Goal: Task Accomplishment & Management: Use online tool/utility

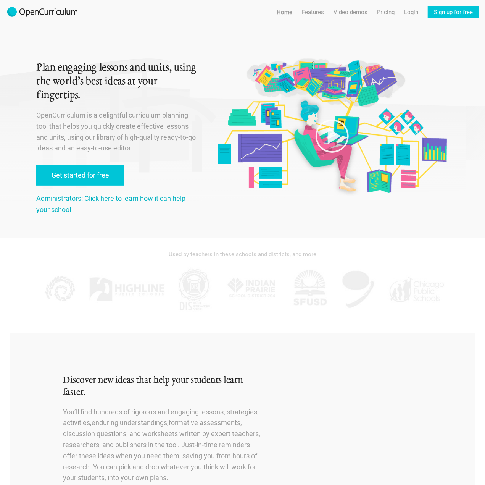
click at [55, 195] on link "Administrators: Click here to learn how it can help your school" at bounding box center [110, 203] width 149 height 19
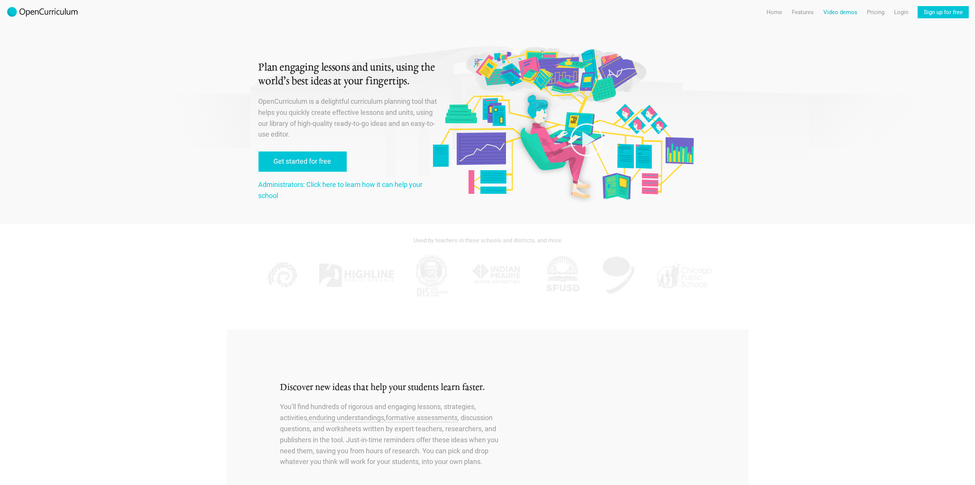
click at [485, 8] on link "Video demos" at bounding box center [840, 12] width 34 height 12
radio input "true"
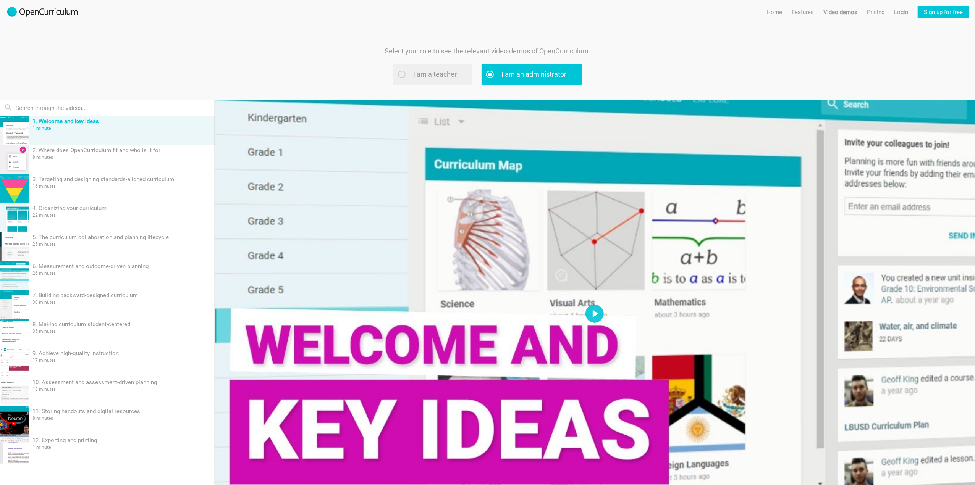
click at [447, 78] on label "I am a teacher" at bounding box center [432, 75] width 79 height 20
click at [414, 77] on input "I am a teacher" at bounding box center [411, 74] width 5 height 5
radio input "true"
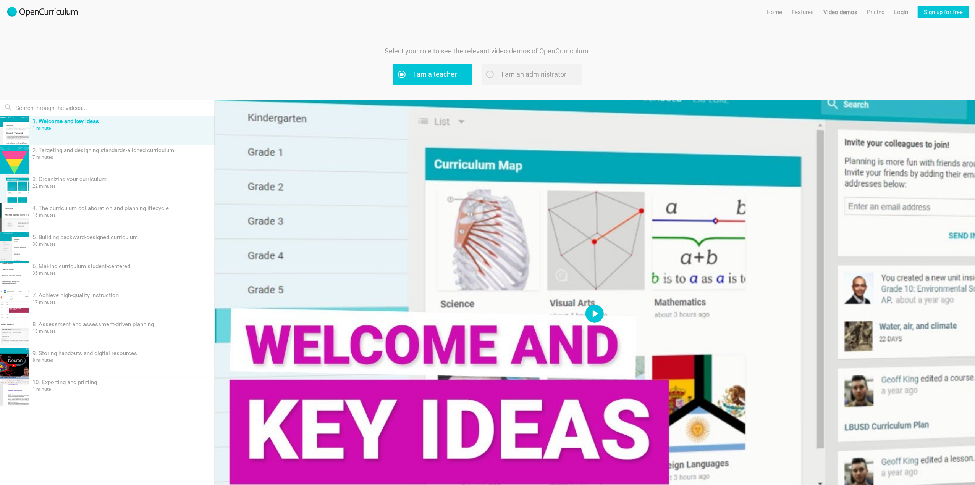
click at [485, 317] on button "Play" at bounding box center [594, 314] width 18 height 18
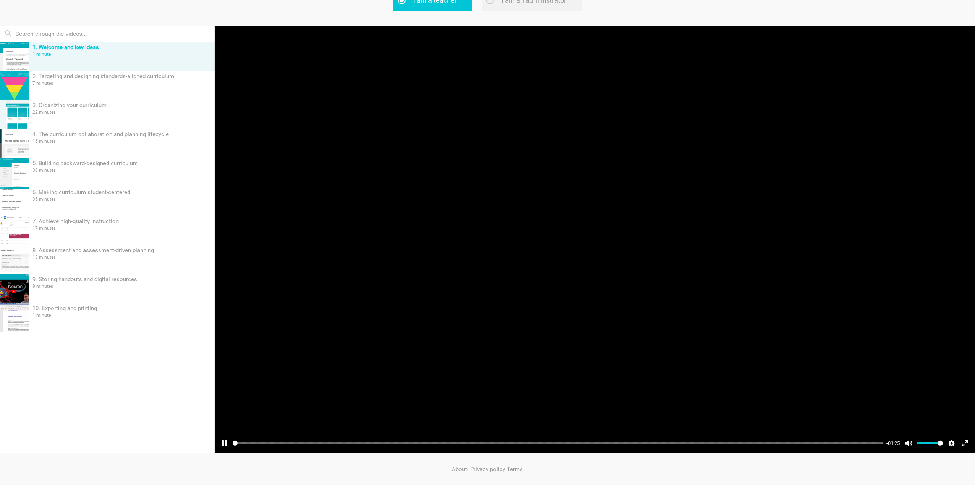
scroll to position [74, 0]
click at [485, 443] on button "Exit fullscreen Enter fullscreen" at bounding box center [965, 444] width 12 height 12
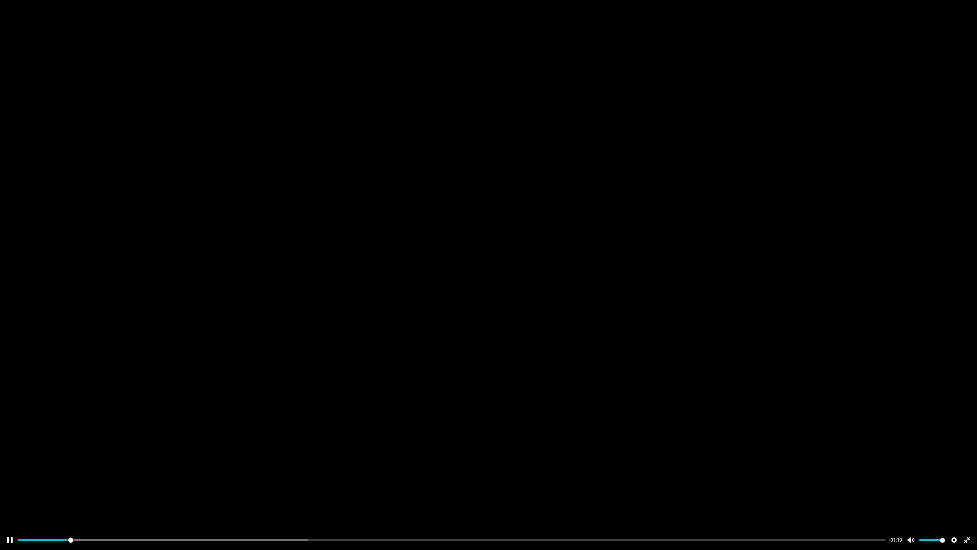
type input "5.89"
type input "91.17"
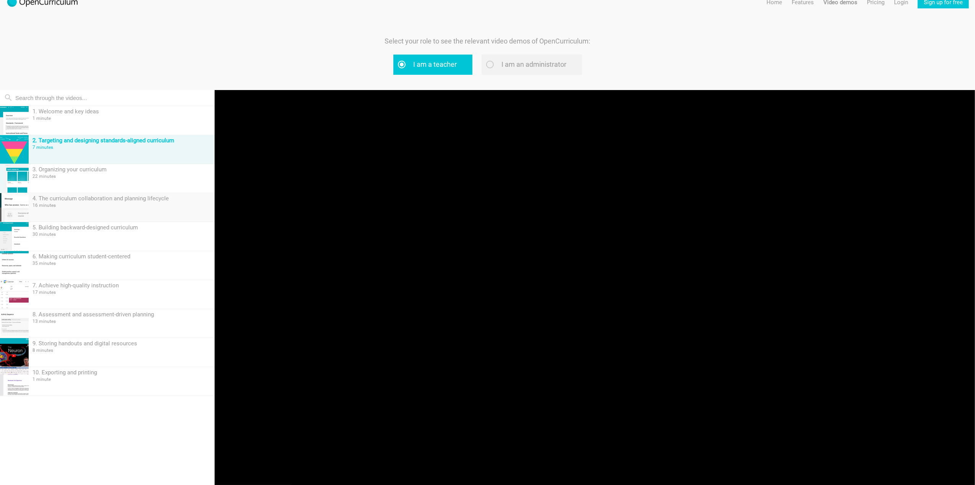
type input "0.98"
click at [131, 196] on div "4. The curriculum collaboration and planning lifecycle" at bounding box center [121, 198] width 178 height 7
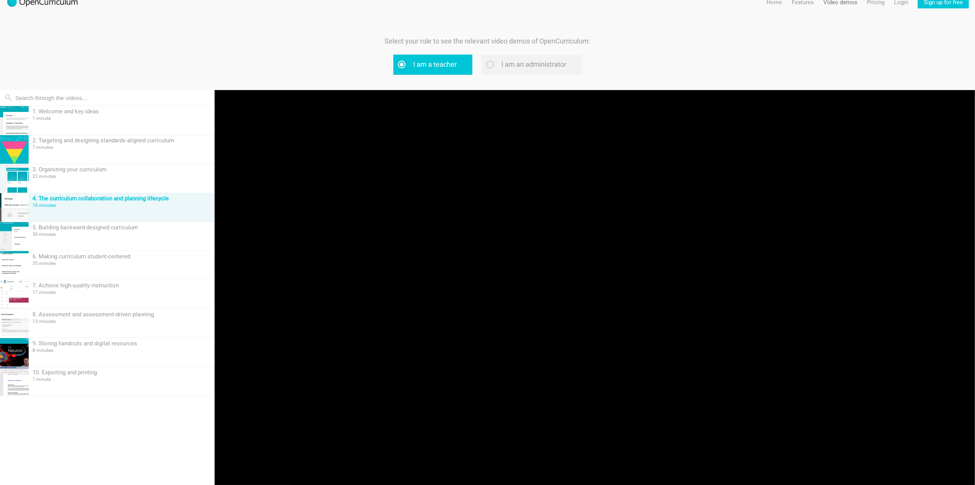
scroll to position [74, 0]
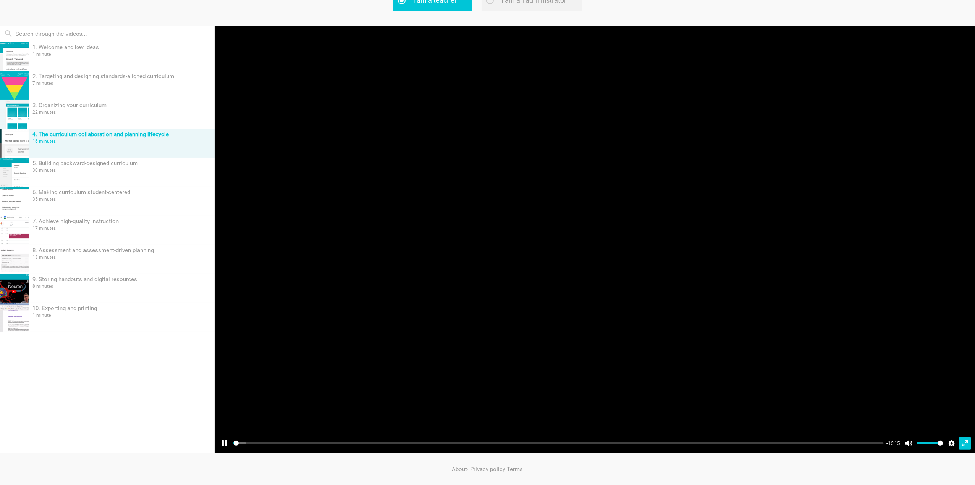
click at [485, 438] on button "Exit fullscreen Enter fullscreen" at bounding box center [965, 444] width 12 height 12
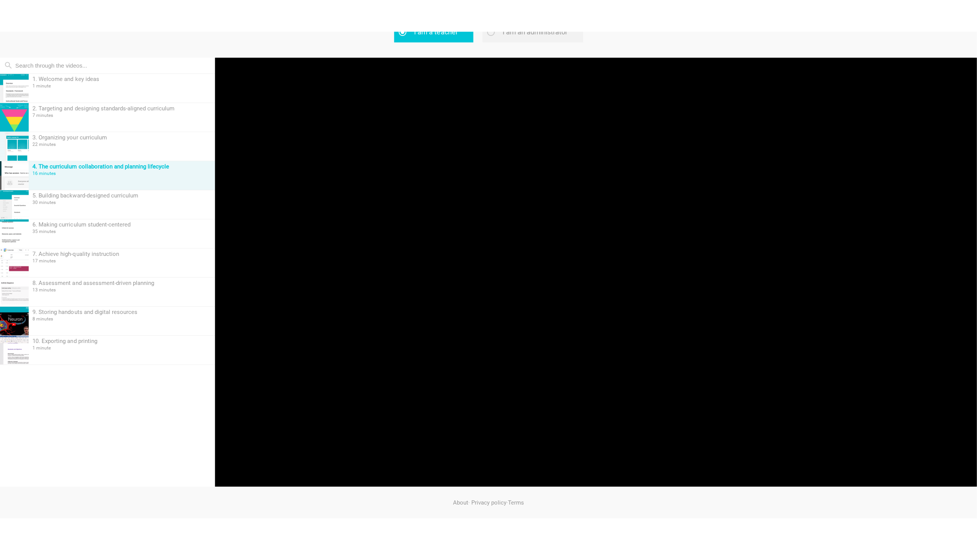
scroll to position [10, 0]
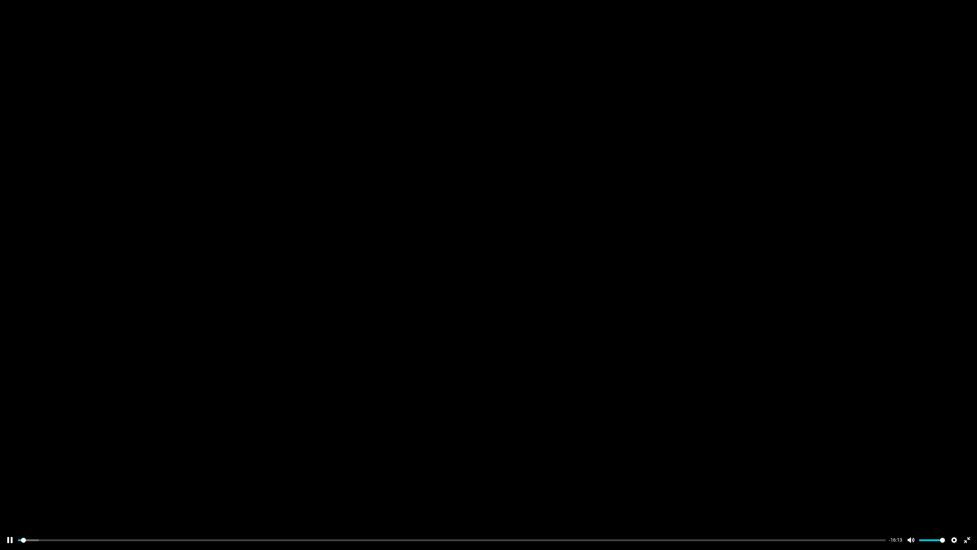
type input "0.36"
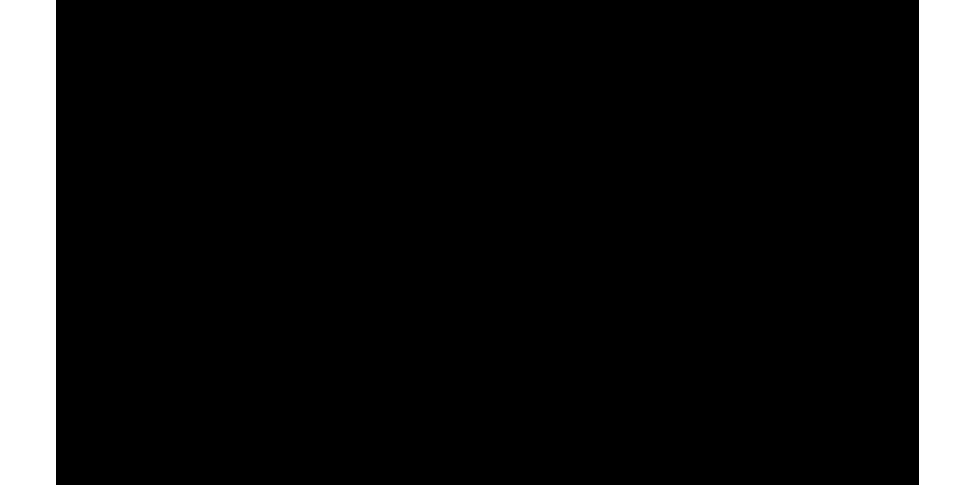
scroll to position [74, 0]
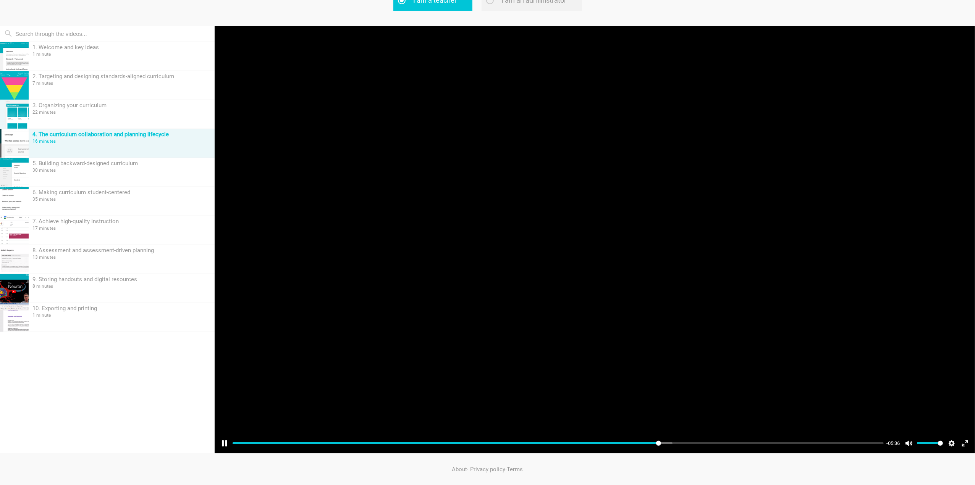
type input "65.55"
click at [485, 171] on div at bounding box center [595, 240] width 760 height 428
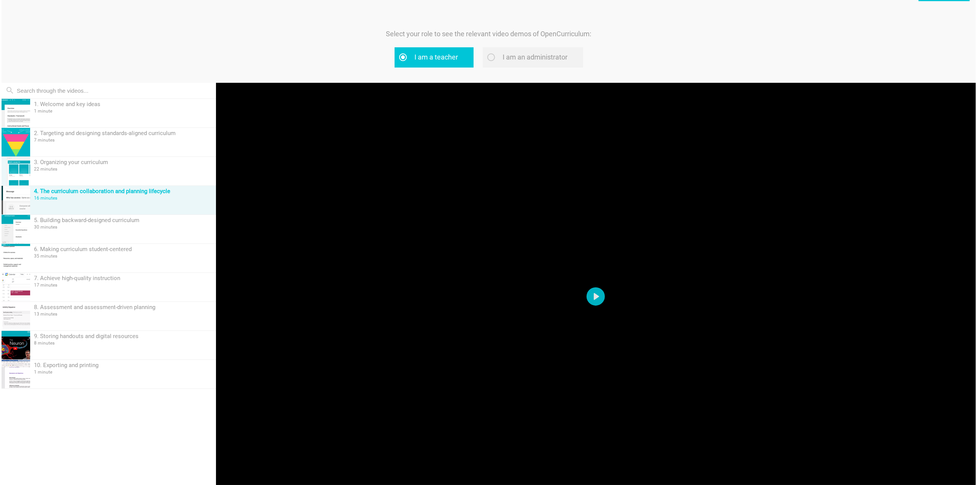
scroll to position [0, 0]
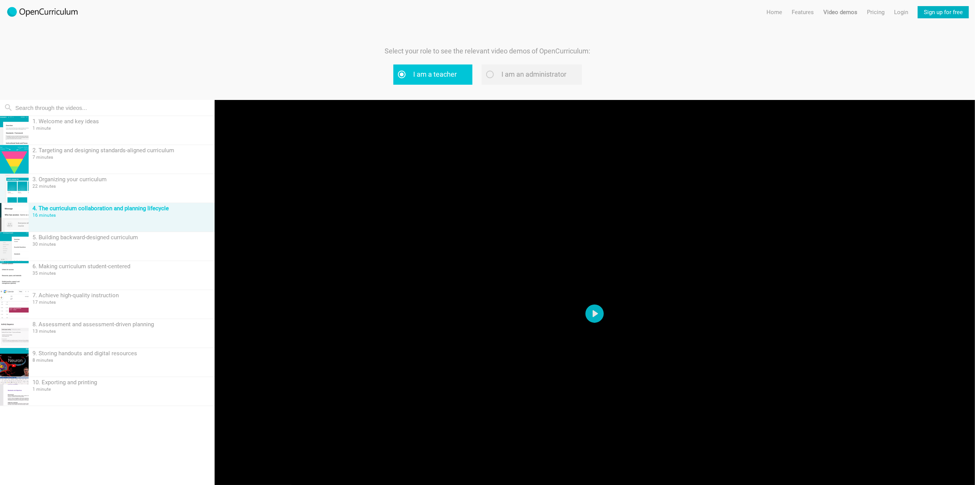
click at [485, 11] on link "Sign up for free" at bounding box center [943, 12] width 51 height 12
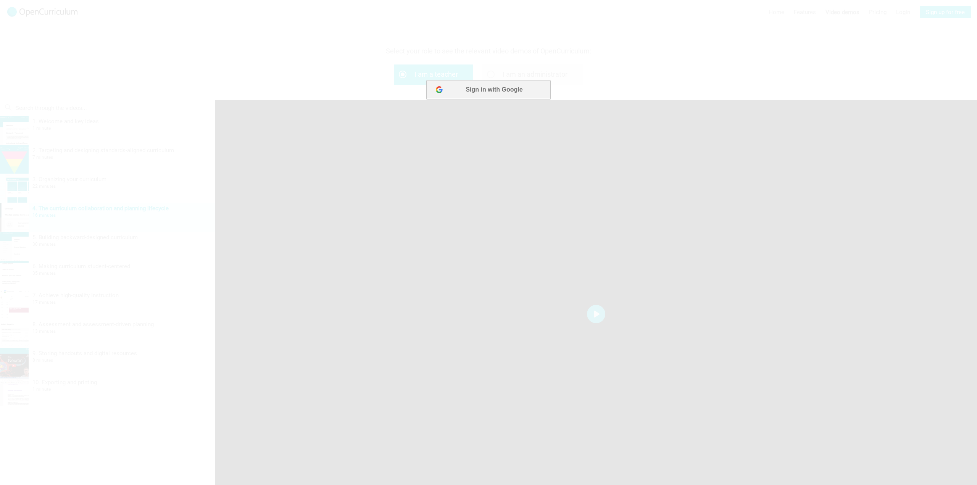
click at [485, 88] on button "Sign in with Google" at bounding box center [488, 89] width 124 height 19
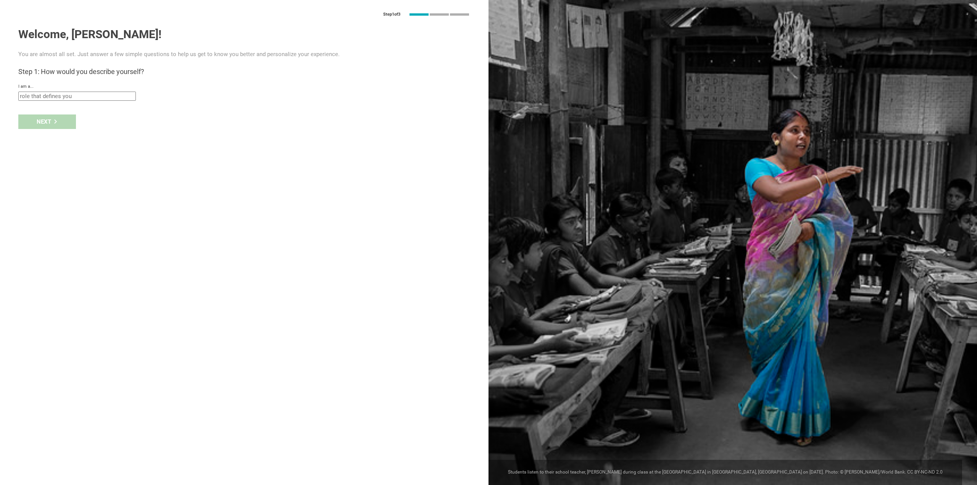
click at [63, 94] on input "text" at bounding box center [77, 96] width 118 height 9
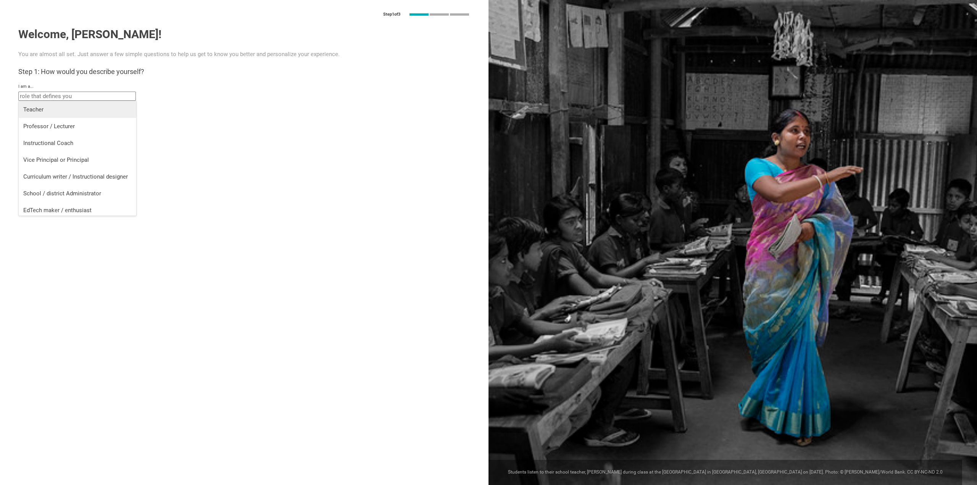
click at [73, 106] on div "Teacher" at bounding box center [77, 110] width 108 height 8
type input "Teacher"
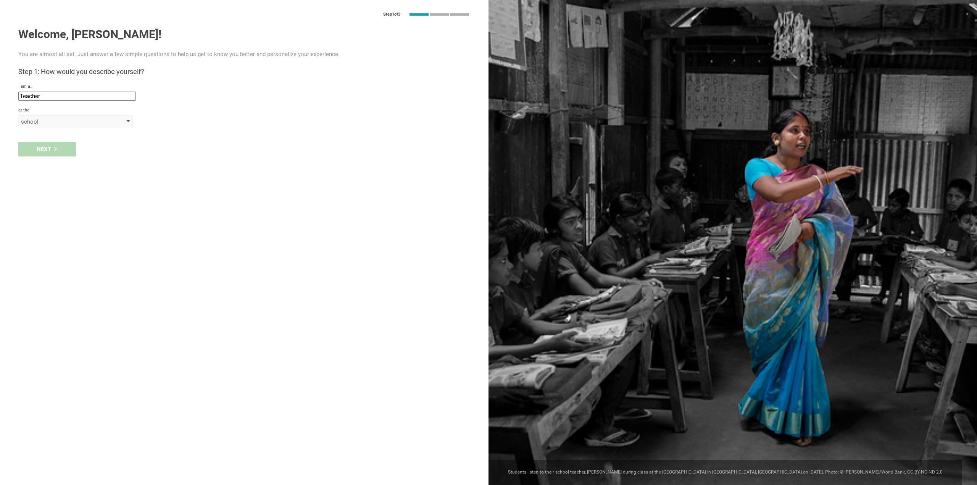
click at [81, 122] on div "school" at bounding box center [64, 122] width 87 height 8
click at [76, 130] on li "school" at bounding box center [76, 136] width 115 height 17
click at [39, 165] on div "Next" at bounding box center [244, 165] width 489 height 24
click at [65, 144] on div "Step 1 of 3 Welcome, Mark! You are almost all set. Just answer a few simple que…" at bounding box center [244, 242] width 489 height 485
click at [72, 139] on input "text" at bounding box center [77, 139] width 118 height 9
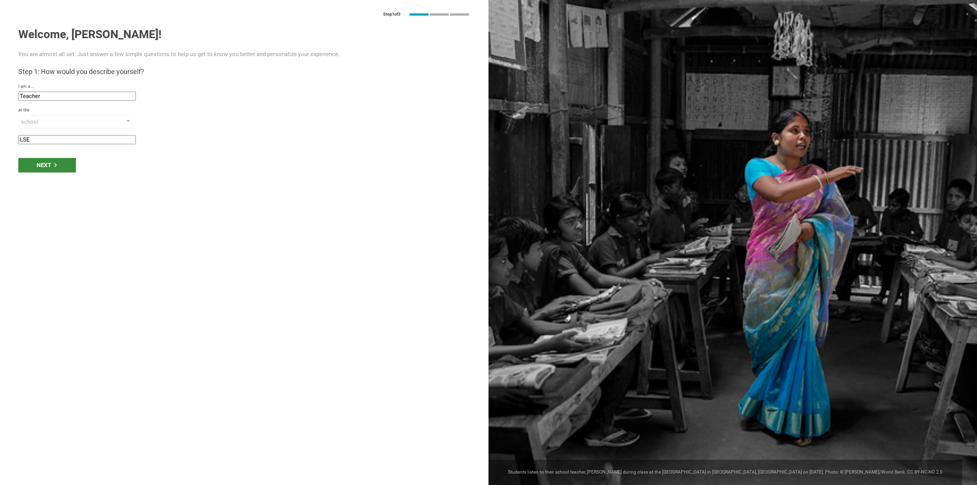
type input "LSE"
click at [63, 168] on div "Next" at bounding box center [47, 165] width 58 height 15
type input "London, United Kingdom of Great Britain and Northern"
click at [33, 193] on div "Next" at bounding box center [47, 189] width 58 height 15
click at [38, 195] on div "Next" at bounding box center [47, 189] width 58 height 15
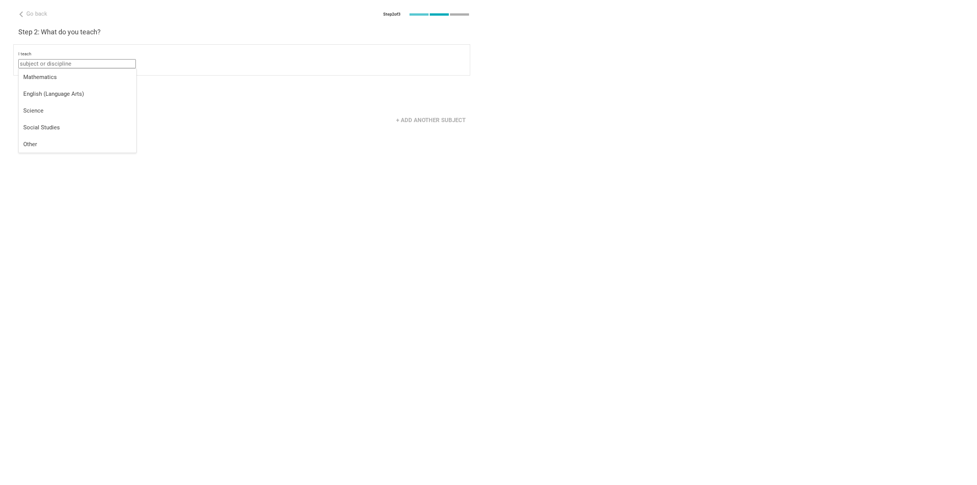
click at [92, 64] on input "text" at bounding box center [77, 63] width 118 height 9
click at [46, 125] on div "Social Studies" at bounding box center [77, 128] width 108 height 8
click at [60, 84] on div "select from specific areas" at bounding box center [64, 82] width 87 height 8
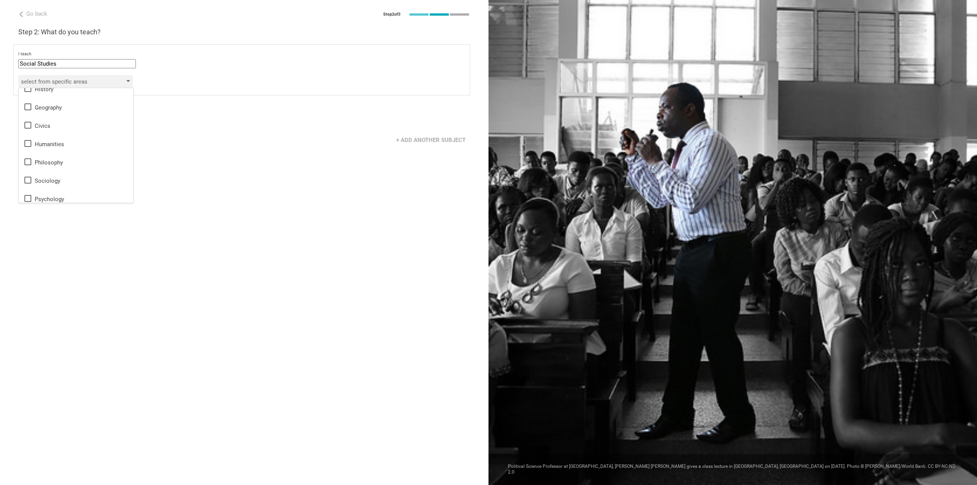
scroll to position [14, 0]
click at [158, 109] on div "Next" at bounding box center [244, 117] width 489 height 24
click at [121, 64] on input "Social Studies" at bounding box center [77, 63] width 118 height 9
click at [54, 146] on div "Other" at bounding box center [77, 145] width 108 height 8
type input "Other"
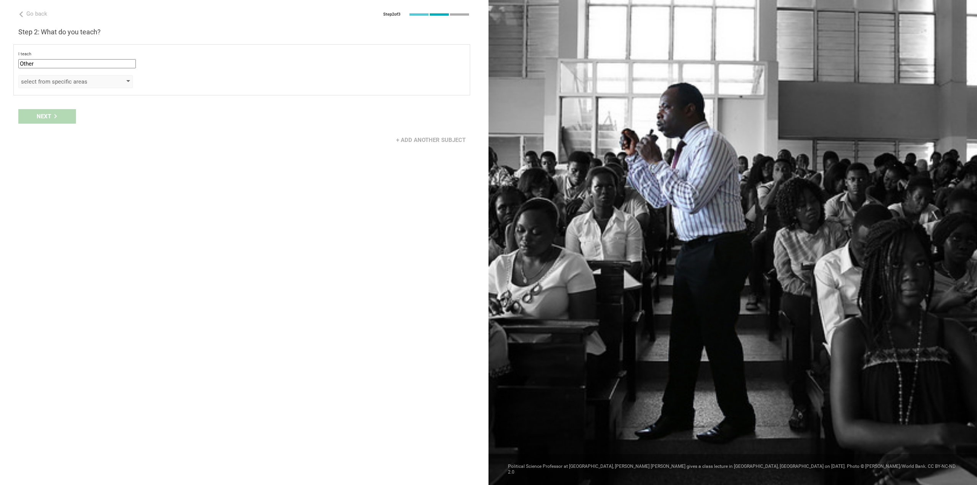
click at [79, 82] on div "select from specific areas" at bounding box center [64, 82] width 87 height 8
click at [88, 192] on div "Other technical skills" at bounding box center [75, 193] width 105 height 9
click at [193, 131] on div "+ Add another subject" at bounding box center [244, 140] width 489 height 24
click at [73, 115] on div "Next" at bounding box center [47, 116] width 58 height 15
click at [76, 110] on div "Grade" at bounding box center [64, 109] width 87 height 8
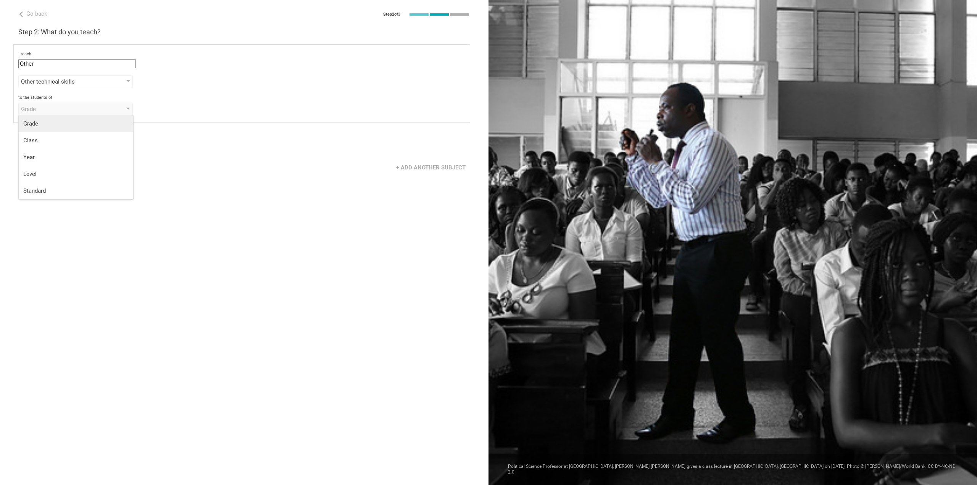
click at [57, 126] on div "Grade" at bounding box center [75, 124] width 105 height 8
click at [57, 126] on div "select from grades" at bounding box center [64, 129] width 87 height 8
click at [66, 113] on div "Grade" at bounding box center [75, 109] width 115 height 13
click at [44, 162] on li "Year" at bounding box center [76, 157] width 115 height 17
click at [60, 129] on div "select from grades" at bounding box center [64, 129] width 87 height 8
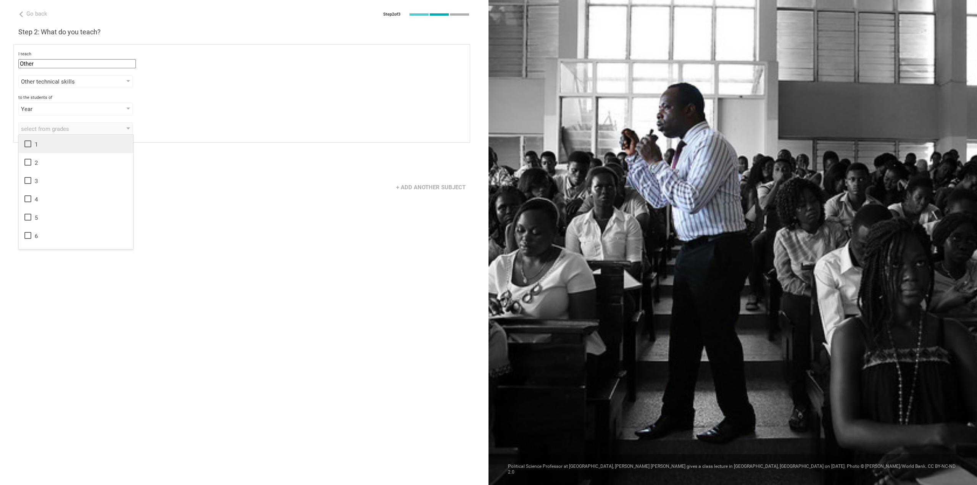
click at [53, 141] on div "1" at bounding box center [75, 143] width 105 height 9
click at [212, 139] on div "I teach Other Mathematics English (Language Arts) Science Social Studies Other …" at bounding box center [241, 93] width 457 height 99
click at [57, 163] on icon at bounding box center [55, 164] width 3 height 4
click at [62, 156] on div "select from all phrases that apply" at bounding box center [64, 157] width 87 height 8
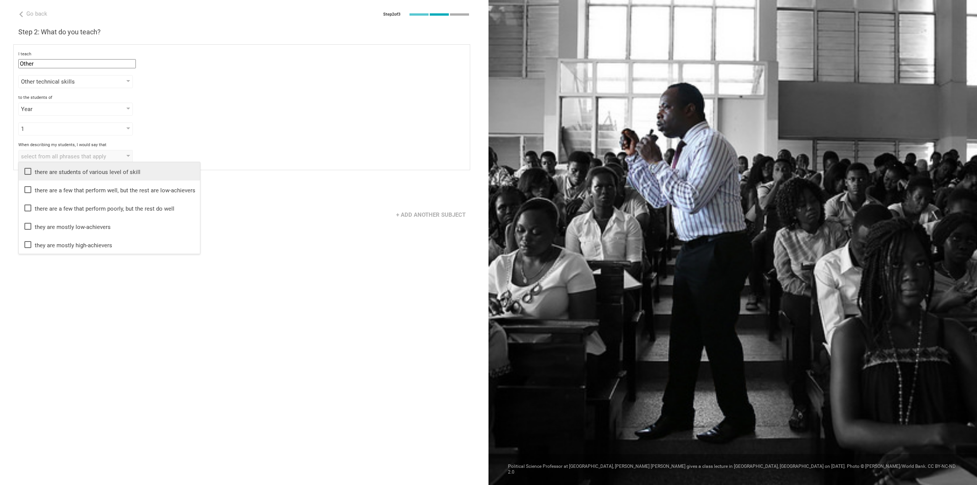
click at [100, 166] on li "there are students of various level of skill" at bounding box center [109, 171] width 181 height 18
click at [161, 135] on div "I teach Other Mathematics English (Language Arts) Science Social Studies Other …" at bounding box center [241, 107] width 457 height 126
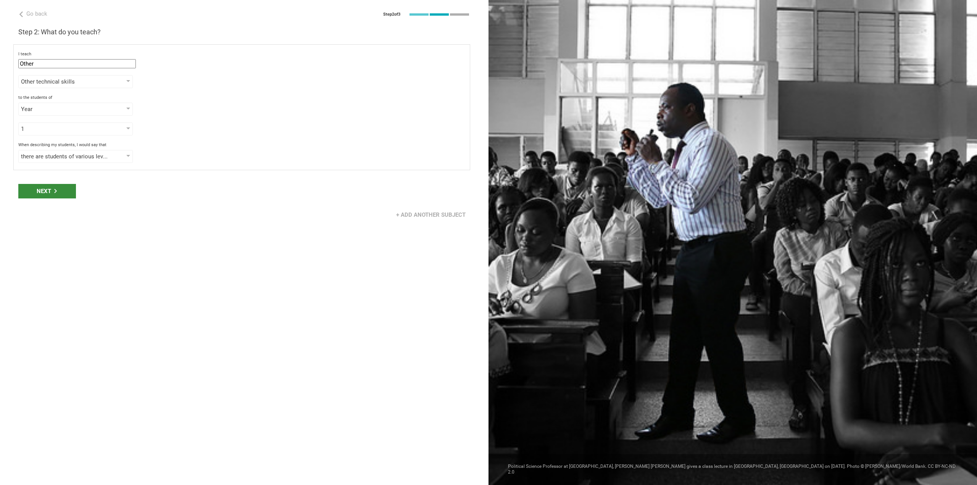
click at [47, 189] on div "Next" at bounding box center [47, 191] width 58 height 15
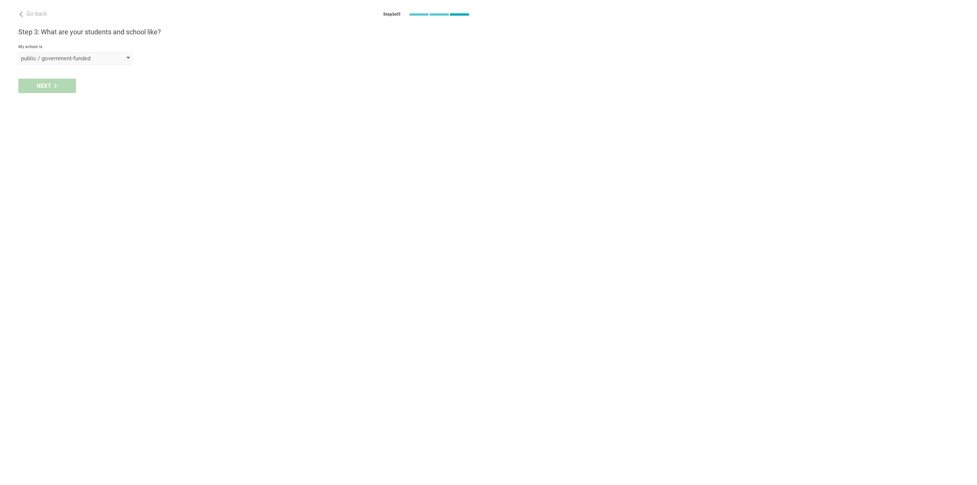
click at [117, 56] on div "public / government-funded" at bounding box center [75, 58] width 115 height 13
click at [52, 103] on div "elite / private" at bounding box center [75, 107] width 105 height 8
click at [26, 114] on div "Next" at bounding box center [244, 114] width 489 height 24
click at [60, 90] on div "select from a bunch of systems" at bounding box center [75, 85] width 115 height 13
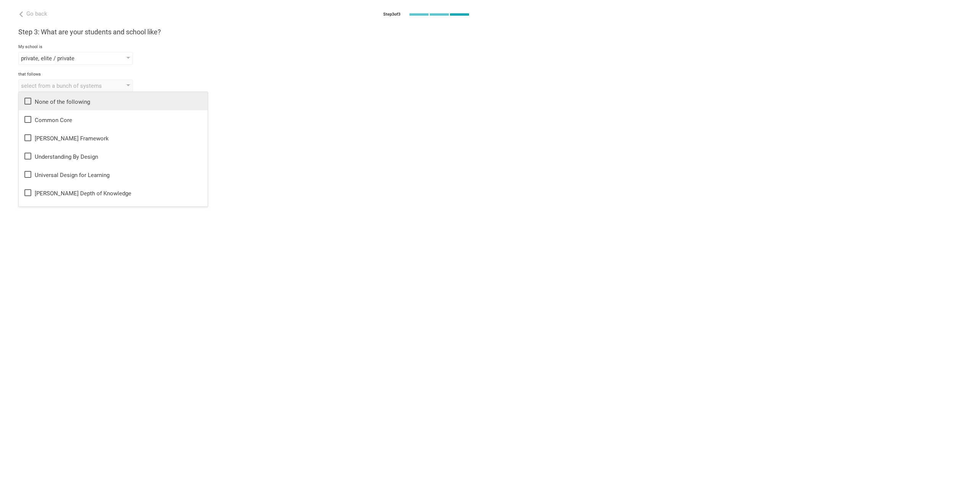
click at [60, 99] on div "None of the following" at bounding box center [113, 101] width 180 height 9
click at [237, 87] on div "None of the following None of the following Common Core Danielson Framework Und…" at bounding box center [244, 85] width 452 height 13
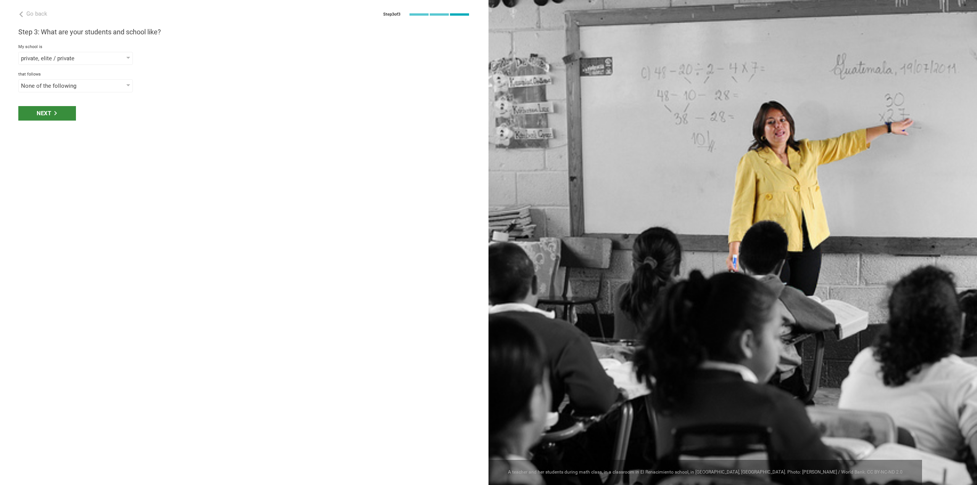
click at [75, 113] on div "Next" at bounding box center [47, 113] width 58 height 15
click at [76, 113] on div "select phrases that describe your student population" at bounding box center [64, 114] width 87 height 8
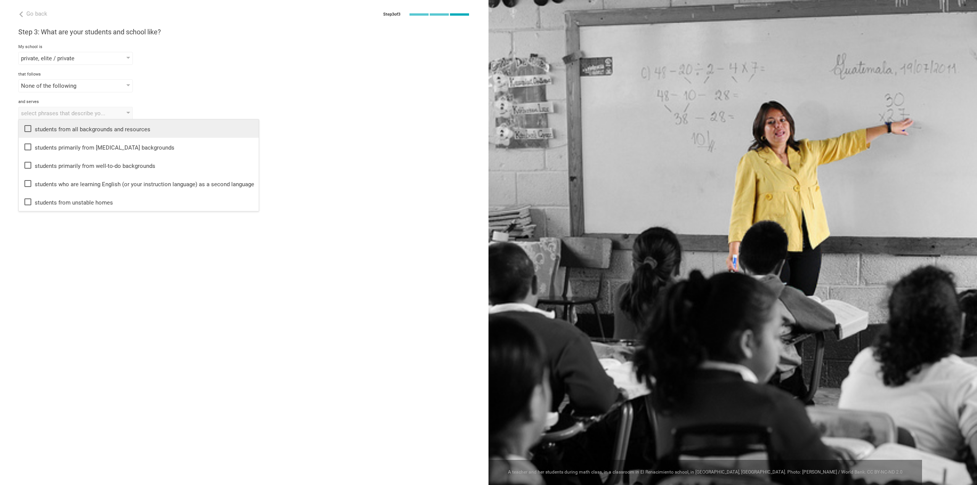
click at [77, 129] on div "students from all backgrounds and resources" at bounding box center [138, 128] width 231 height 9
click at [199, 99] on div "and serves" at bounding box center [244, 101] width 452 height 5
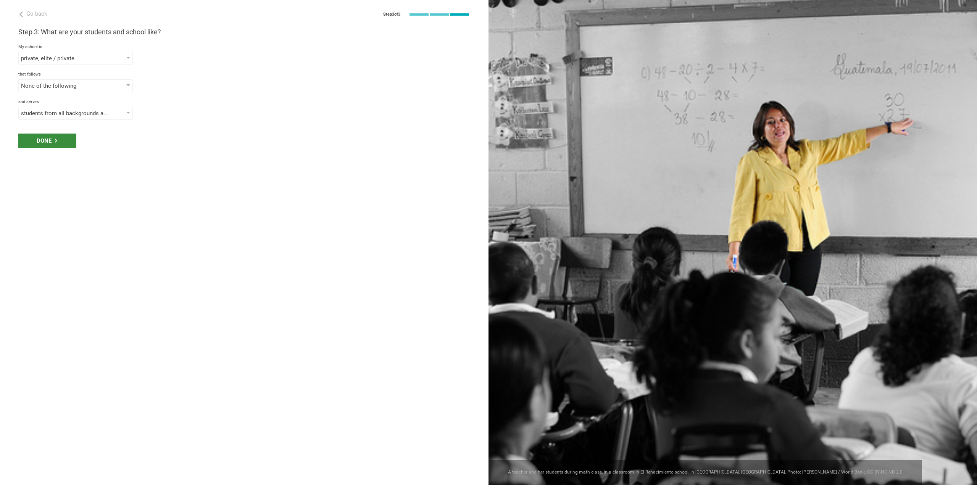
click at [65, 140] on div "Done" at bounding box center [47, 141] width 58 height 15
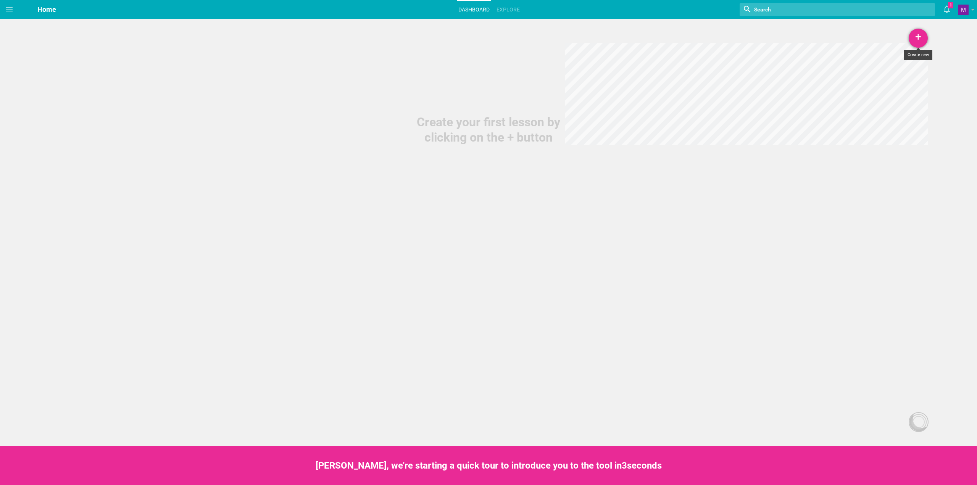
click at [914, 35] on div "+" at bounding box center [918, 38] width 19 height 19
click at [902, 92] on div "Home Planner My Libraries My Curriculum My Files Home Dashboard Explore Nothing…" at bounding box center [488, 242] width 977 height 485
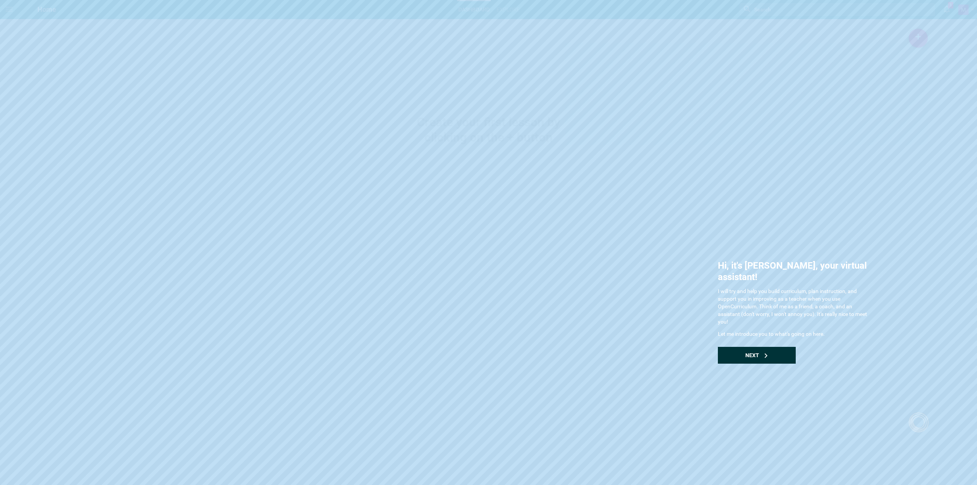
click at [770, 347] on div "Next" at bounding box center [757, 355] width 78 height 17
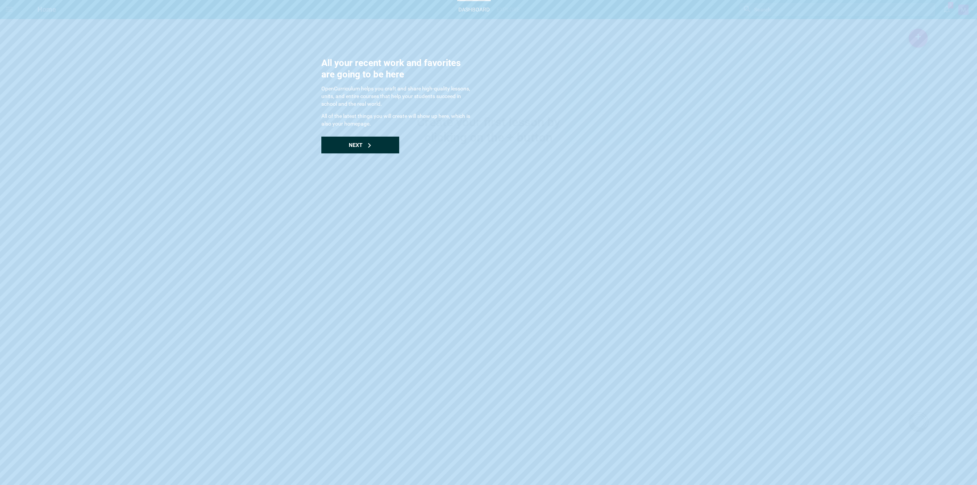
click at [372, 151] on div "Next" at bounding box center [360, 145] width 78 height 17
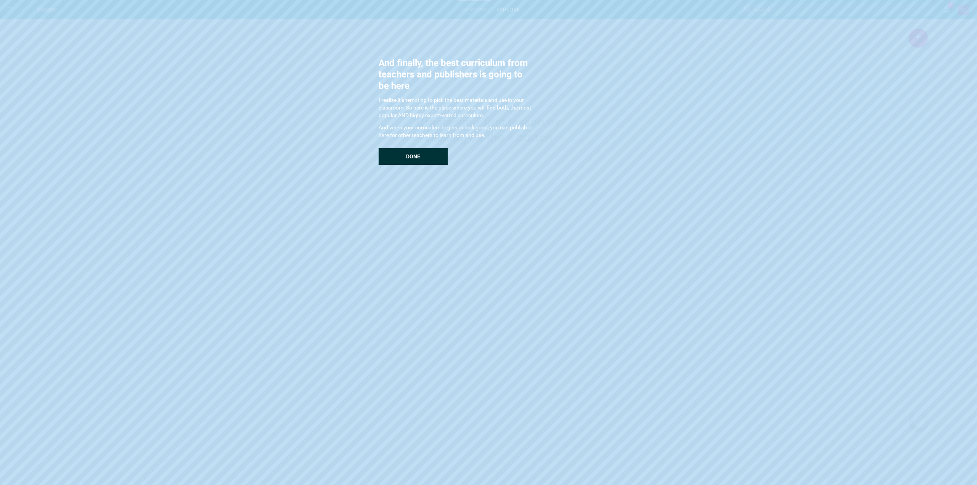
click at [400, 159] on div "Done" at bounding box center [413, 156] width 69 height 17
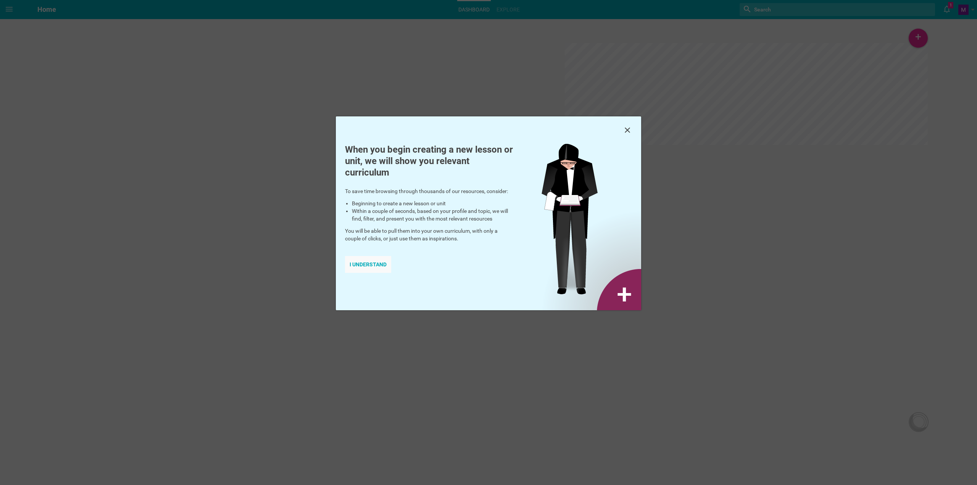
click at [376, 262] on div "I understand" at bounding box center [368, 264] width 46 height 17
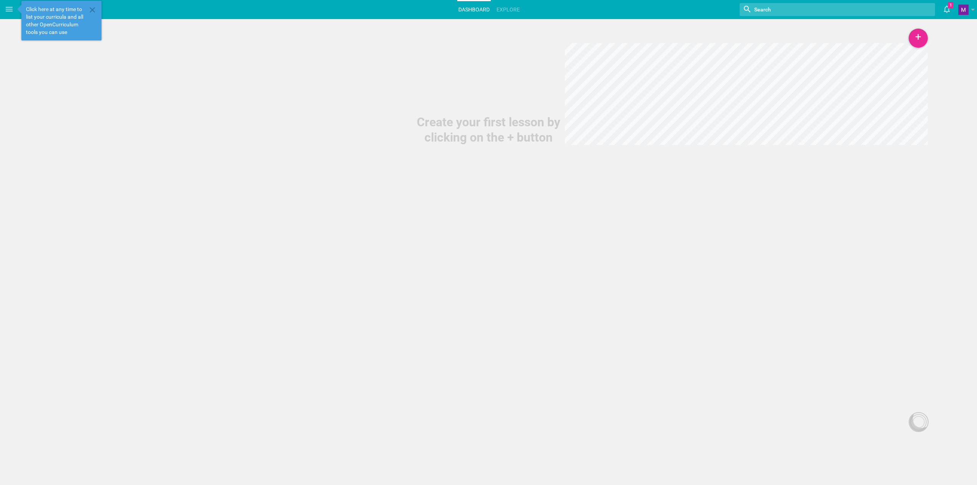
click at [484, 135] on div "Create your first lesson by clicking on the + button" at bounding box center [488, 130] width 153 height 31
click at [928, 35] on div "Create your first lesson by clicking on the + button" at bounding box center [488, 72] width 977 height 145
click at [924, 36] on div "+" at bounding box center [918, 38] width 19 height 19
click at [897, 96] on link "Course" at bounding box center [899, 92] width 57 height 17
